Goal: Navigation & Orientation: Find specific page/section

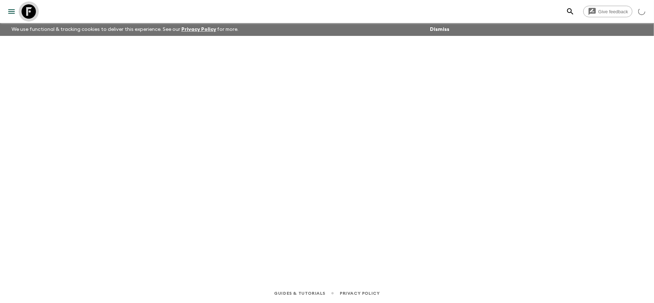
click at [24, 13] on icon at bounding box center [29, 11] width 14 height 14
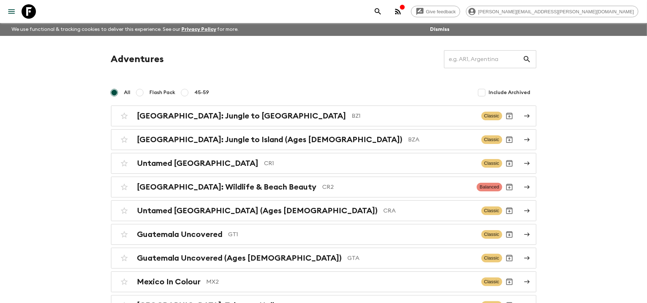
click at [303, 167] on p "CR1" at bounding box center [369, 163] width 211 height 9
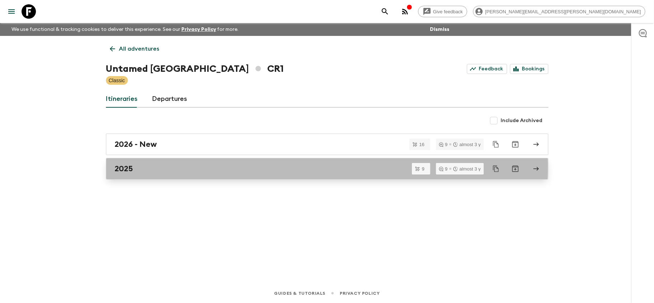
click at [305, 167] on div "2025" at bounding box center [320, 168] width 411 height 9
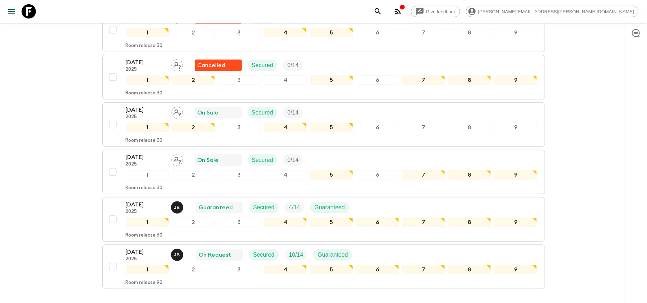
scroll to position [344, 0]
